Goal: Task Accomplishment & Management: Manage account settings

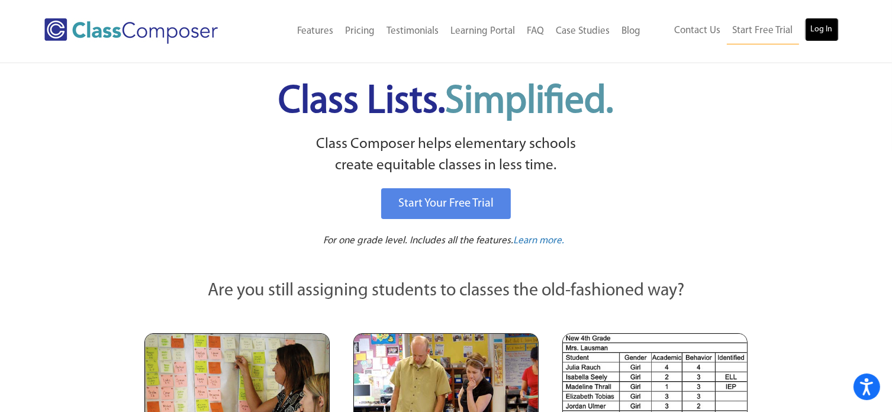
click at [822, 31] on link "Log In" at bounding box center [822, 30] width 34 height 24
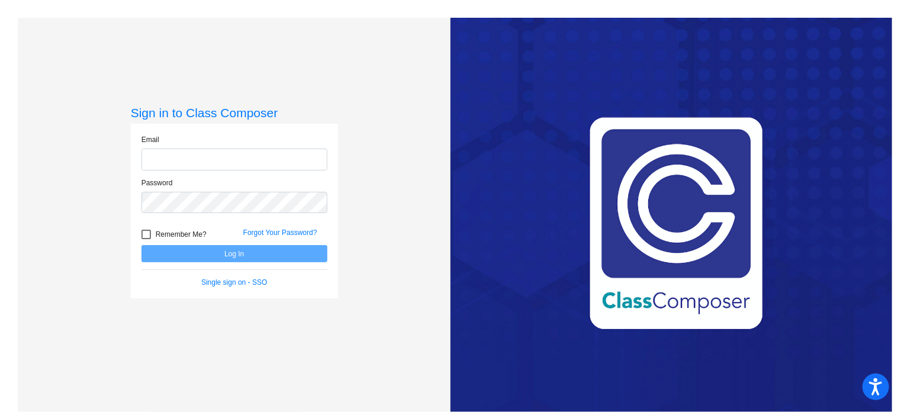
type input "[EMAIL_ADDRESS][DOMAIN_NAME]"
click at [208, 255] on button "Log In" at bounding box center [234, 253] width 186 height 17
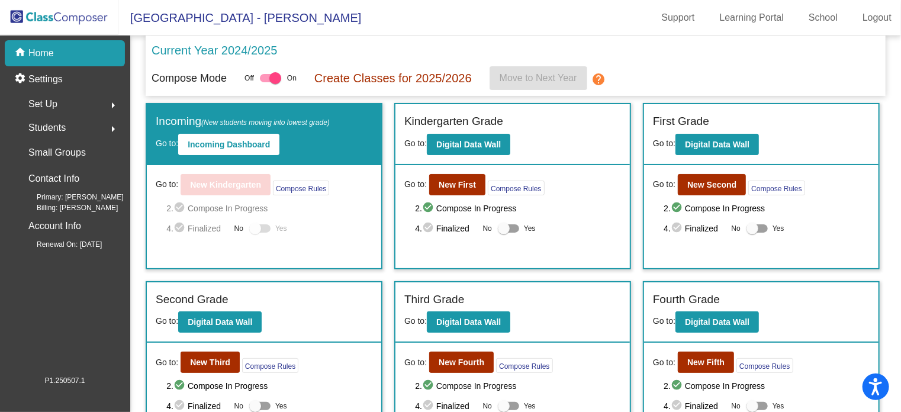
click at [517, 224] on label "Yes" at bounding box center [517, 228] width 38 height 14
click at [504, 233] on input "Yes" at bounding box center [503, 233] width 1 height 1
checkbox input "true"
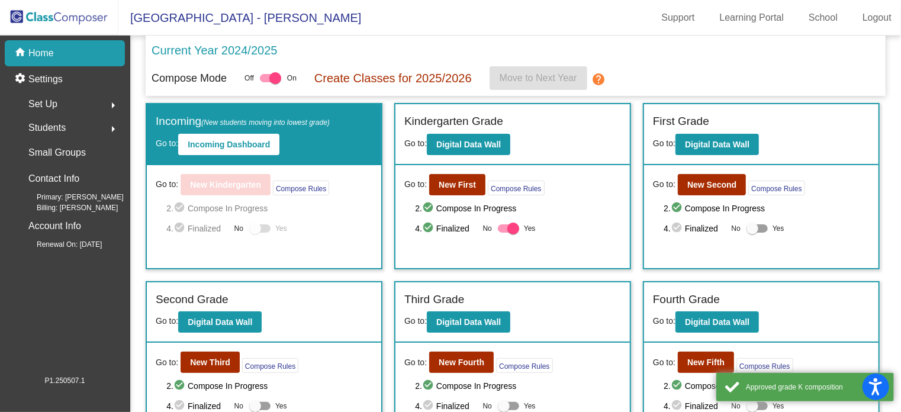
click at [761, 224] on div at bounding box center [757, 228] width 21 height 8
click at [752, 233] on input "Yes" at bounding box center [752, 233] width 1 height 1
checkbox input "true"
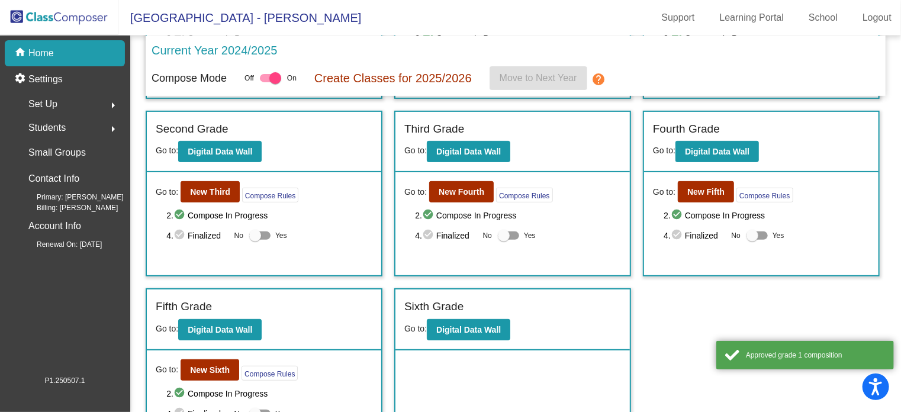
scroll to position [175, 0]
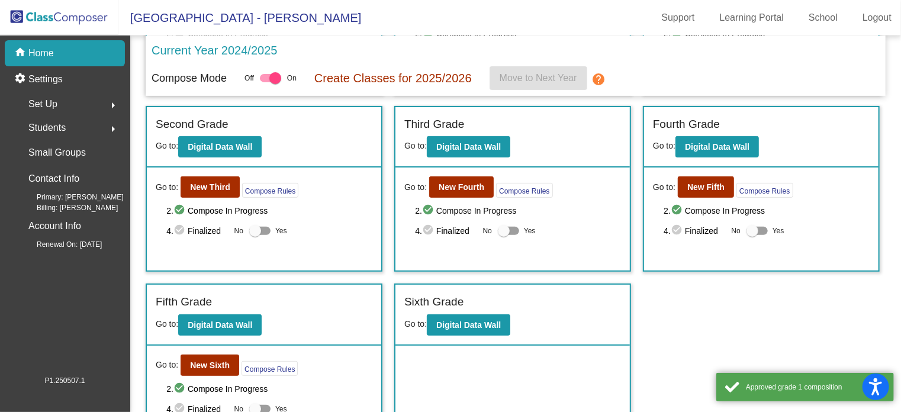
click at [761, 227] on div at bounding box center [757, 231] width 21 height 8
click at [752, 235] on input "Yes" at bounding box center [752, 235] width 1 height 1
checkbox input "true"
click at [512, 230] on div at bounding box center [508, 231] width 21 height 8
click at [504, 235] on input "Yes" at bounding box center [503, 235] width 1 height 1
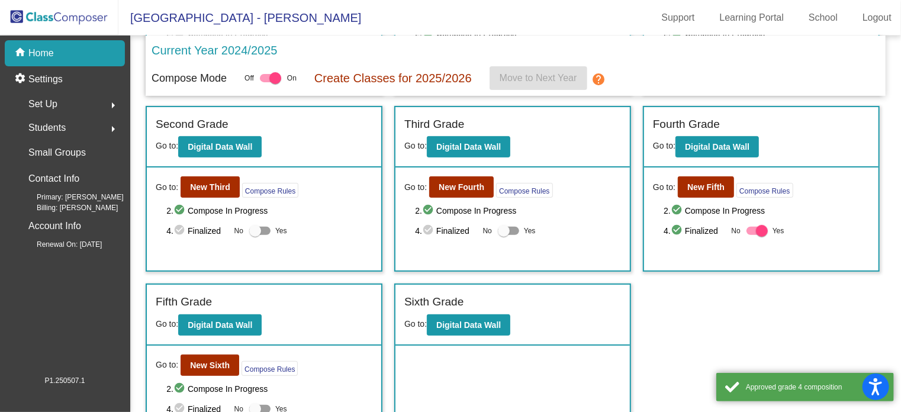
checkbox input "true"
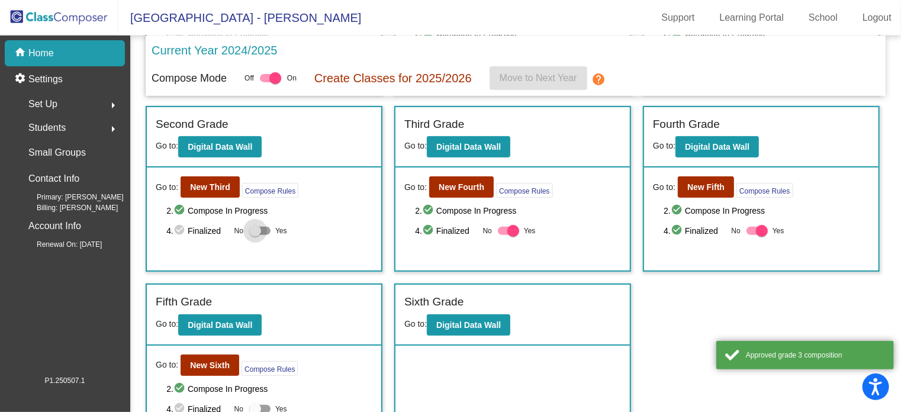
click at [268, 231] on div at bounding box center [259, 231] width 21 height 8
click at [255, 235] on input "Yes" at bounding box center [255, 235] width 1 height 1
checkbox input "true"
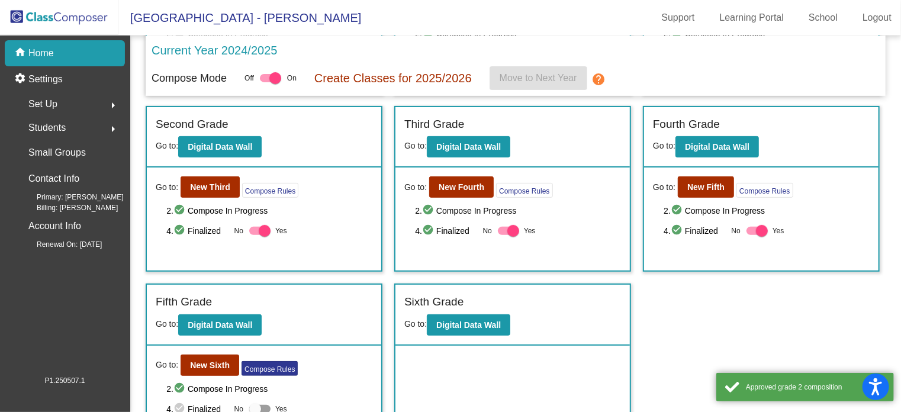
scroll to position [209, 0]
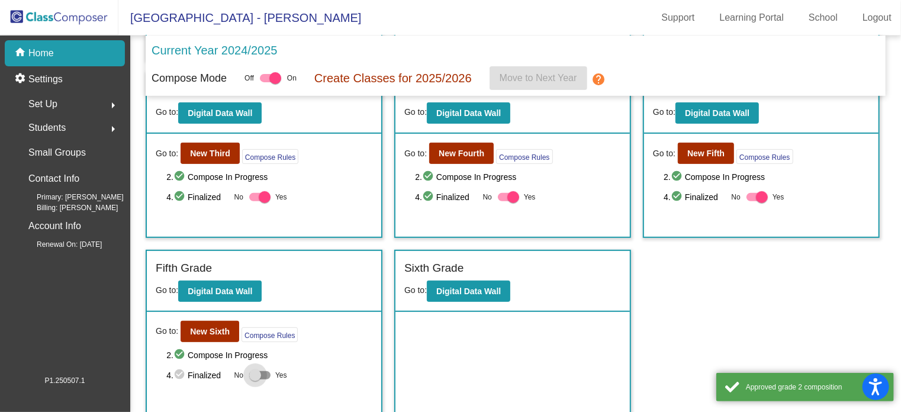
click at [267, 371] on div at bounding box center [259, 375] width 21 height 8
click at [255, 380] on input "Yes" at bounding box center [255, 380] width 1 height 1
checkbox input "true"
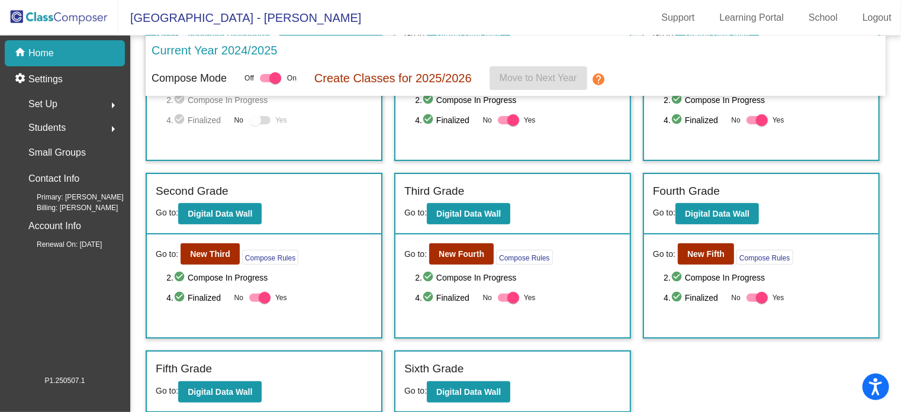
scroll to position [0, 0]
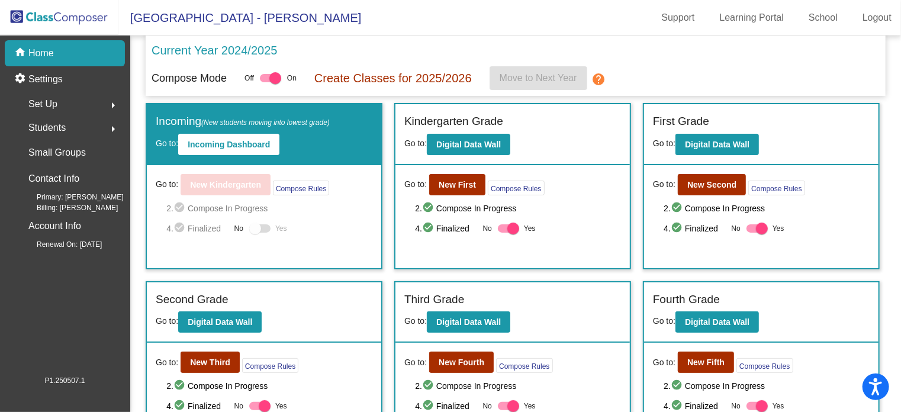
click at [266, 78] on div at bounding box center [270, 78] width 21 height 8
click at [266, 82] on input "checkbox" at bounding box center [265, 82] width 1 height 1
checkbox input "false"
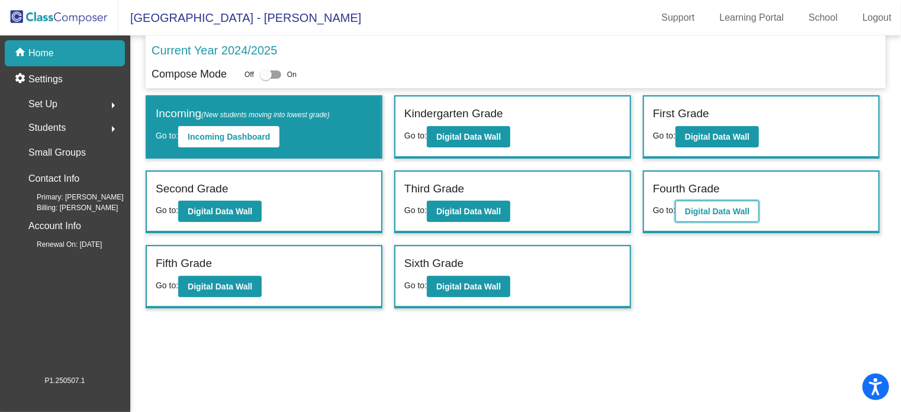
click at [722, 211] on b "Digital Data Wall" at bounding box center [717, 211] width 65 height 9
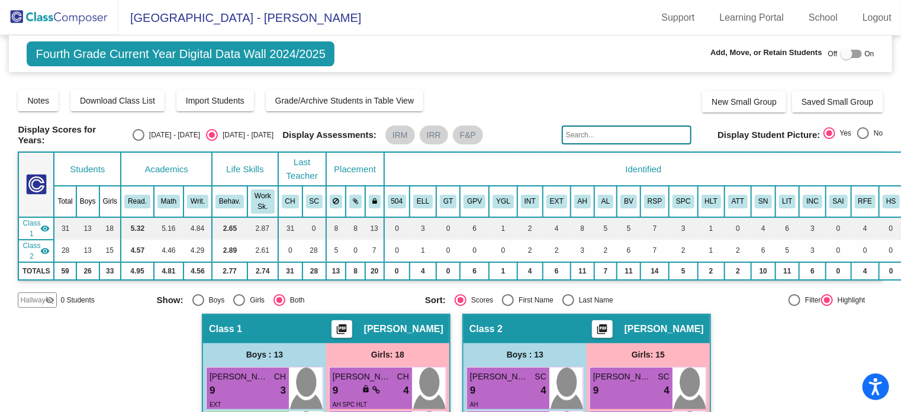
click at [89, 28] on img at bounding box center [59, 17] width 118 height 35
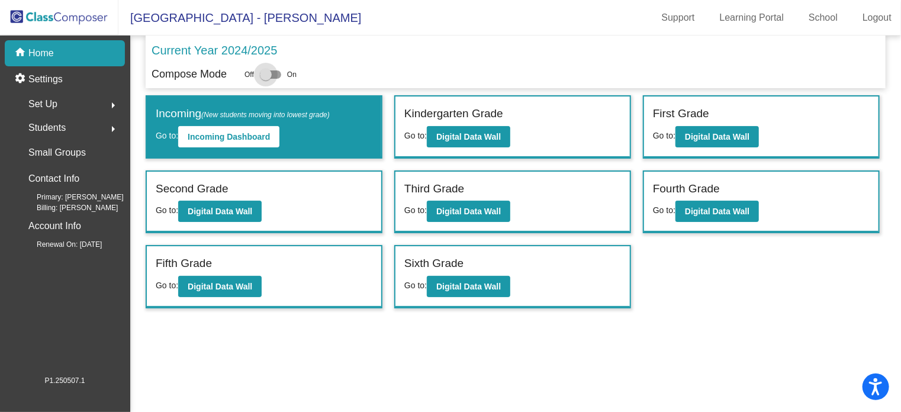
click at [278, 75] on div at bounding box center [270, 74] width 21 height 8
click at [266, 79] on input "checkbox" at bounding box center [265, 79] width 1 height 1
checkbox input "true"
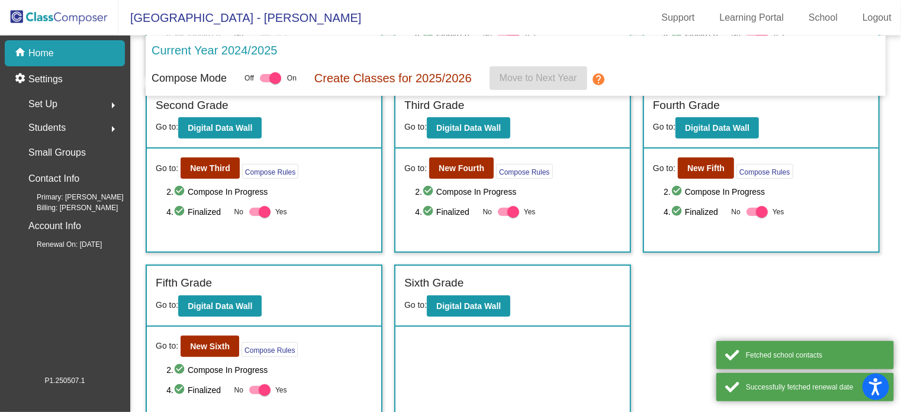
scroll to position [209, 0]
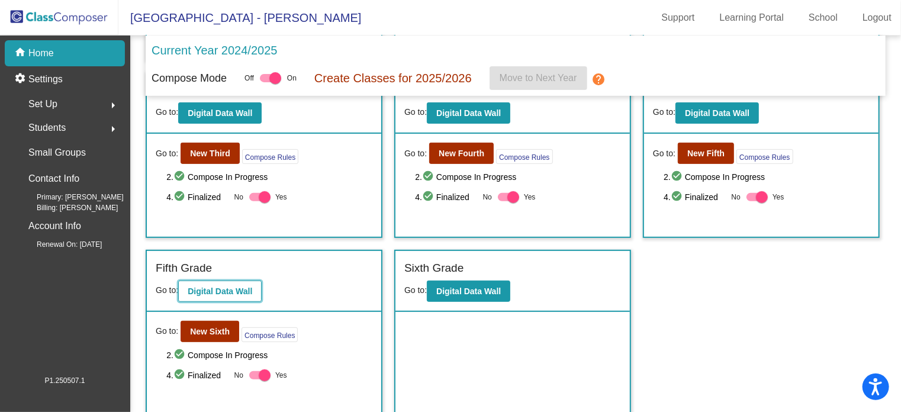
click at [218, 291] on b "Digital Data Wall" at bounding box center [220, 291] width 65 height 9
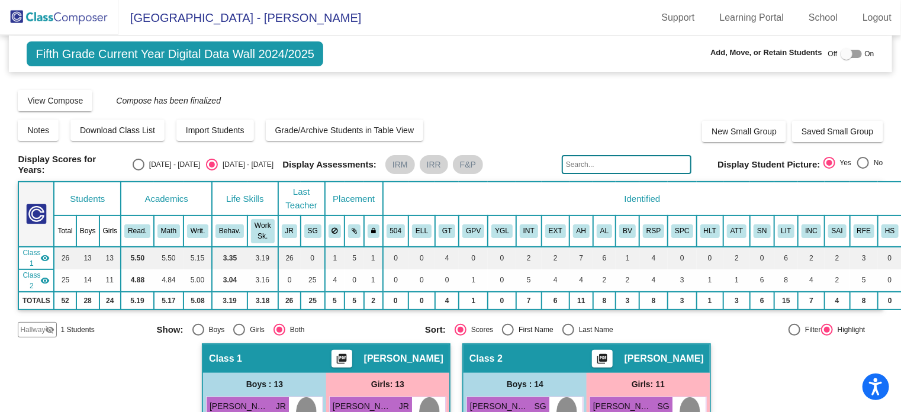
click at [84, 13] on img at bounding box center [59, 17] width 118 height 35
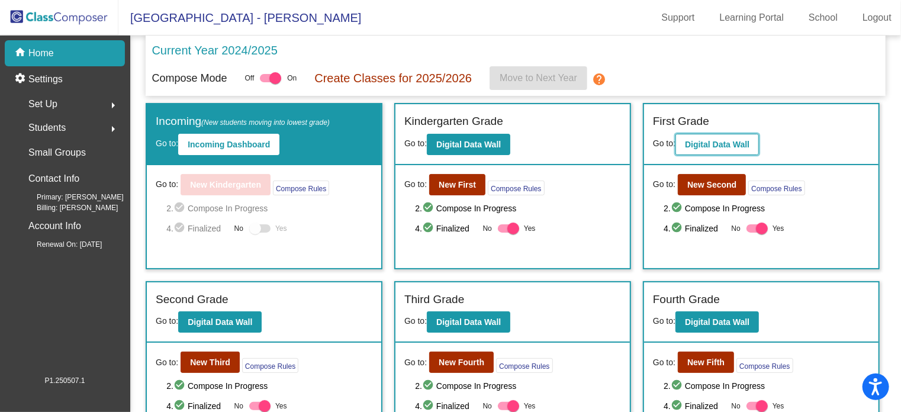
click at [718, 149] on button "Digital Data Wall" at bounding box center [717, 144] width 83 height 21
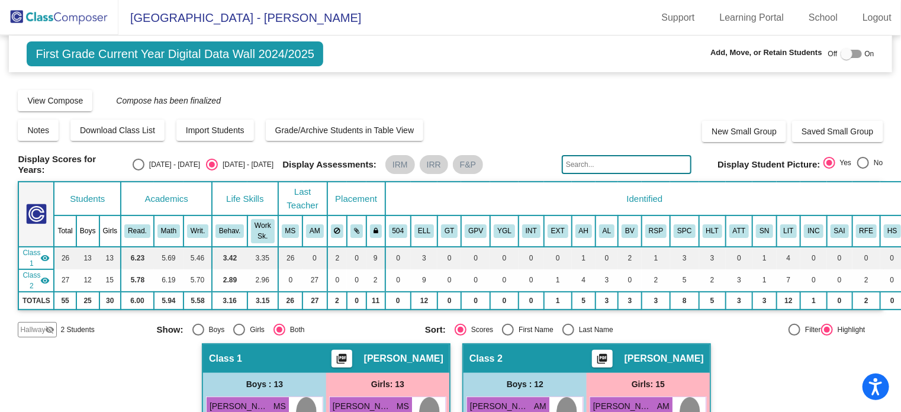
click at [68, 19] on img at bounding box center [59, 17] width 118 height 35
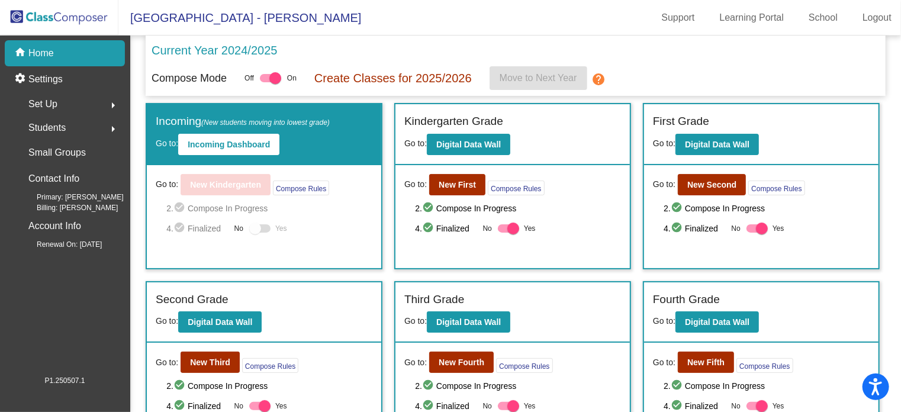
click at [594, 79] on mat-icon "help" at bounding box center [599, 79] width 14 height 14
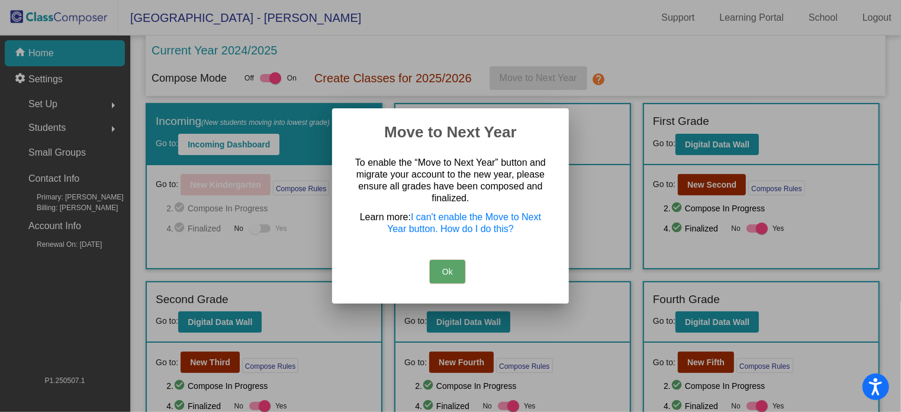
click at [459, 266] on button "Ok" at bounding box center [448, 272] width 36 height 24
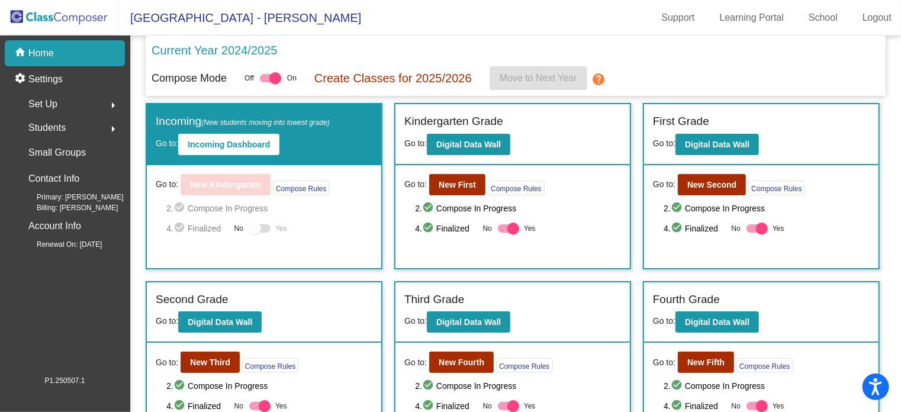
click at [262, 75] on div at bounding box center [270, 78] width 21 height 8
click at [265, 82] on input "checkbox" at bounding box center [265, 82] width 1 height 1
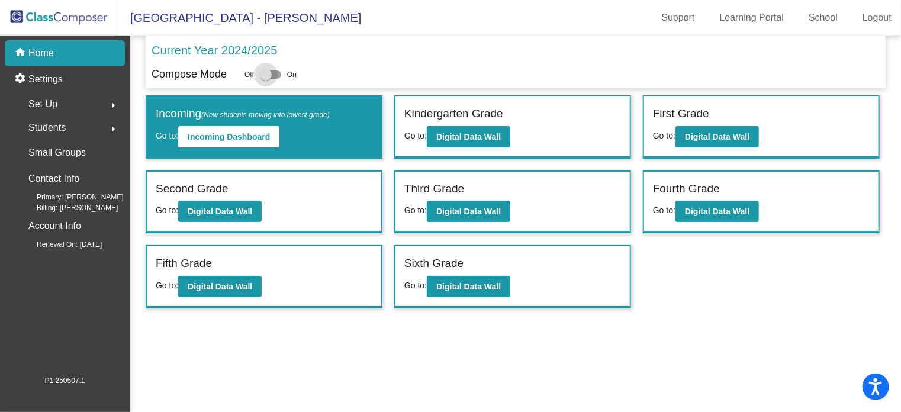
click at [276, 75] on div at bounding box center [270, 74] width 21 height 8
click at [266, 79] on input "checkbox" at bounding box center [265, 79] width 1 height 1
checkbox input "true"
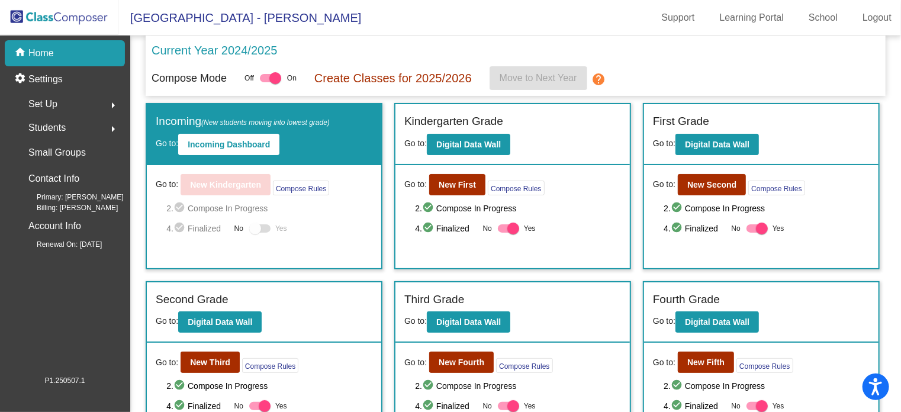
click at [110, 101] on mat-icon "arrow_right" at bounding box center [113, 105] width 14 height 14
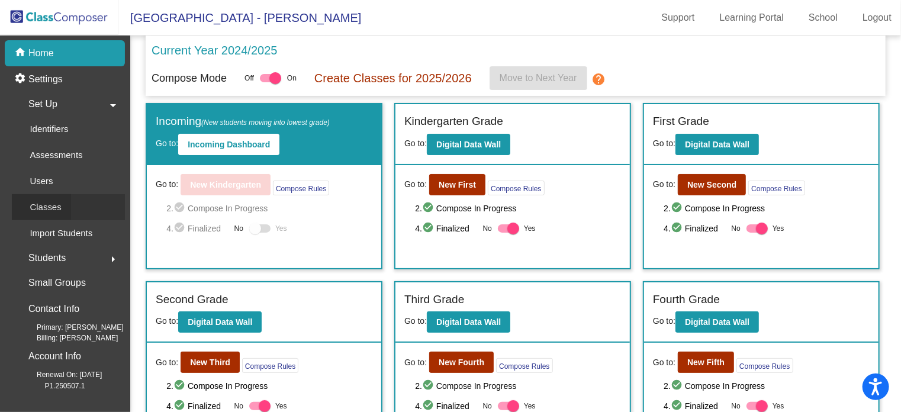
click at [59, 203] on p "Classes" at bounding box center [45, 207] width 31 height 14
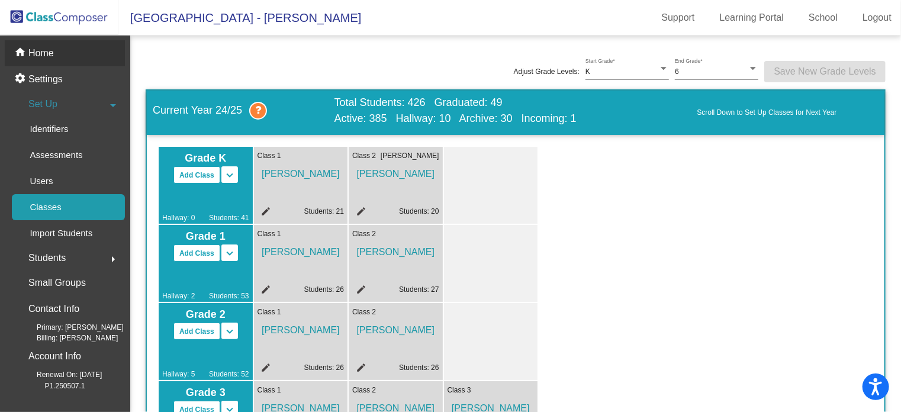
click at [50, 53] on p "Home" at bounding box center [40, 53] width 25 height 14
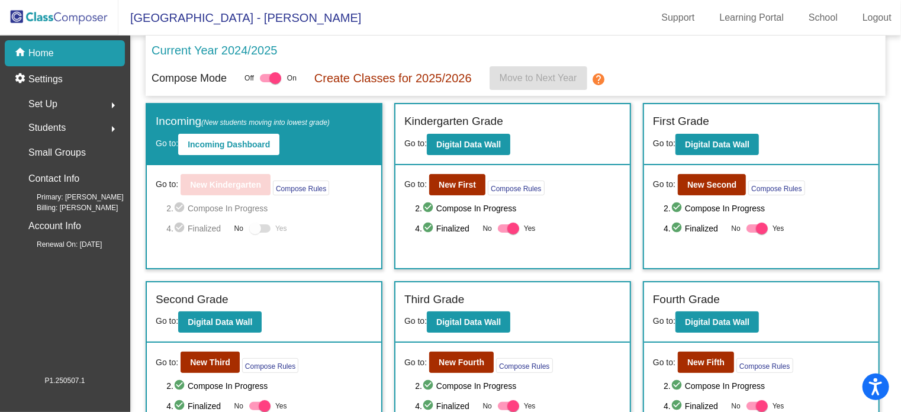
click at [57, 127] on span "Students" at bounding box center [46, 128] width 37 height 17
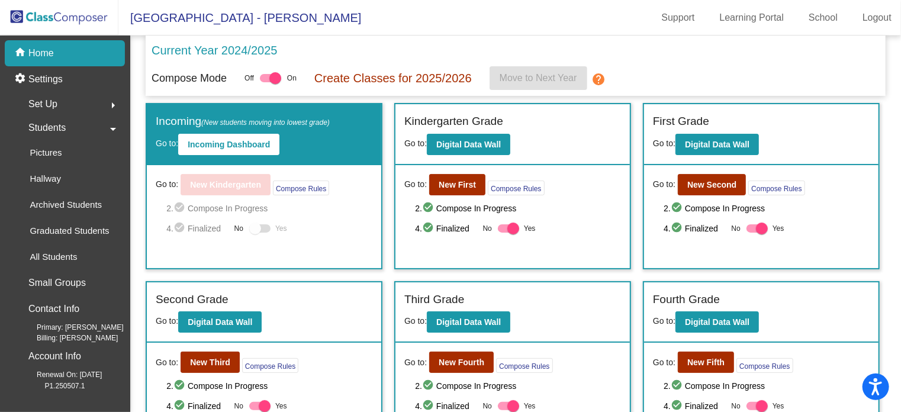
click at [266, 229] on div at bounding box center [259, 228] width 21 height 8
